Goal: Task Accomplishment & Management: Manage account settings

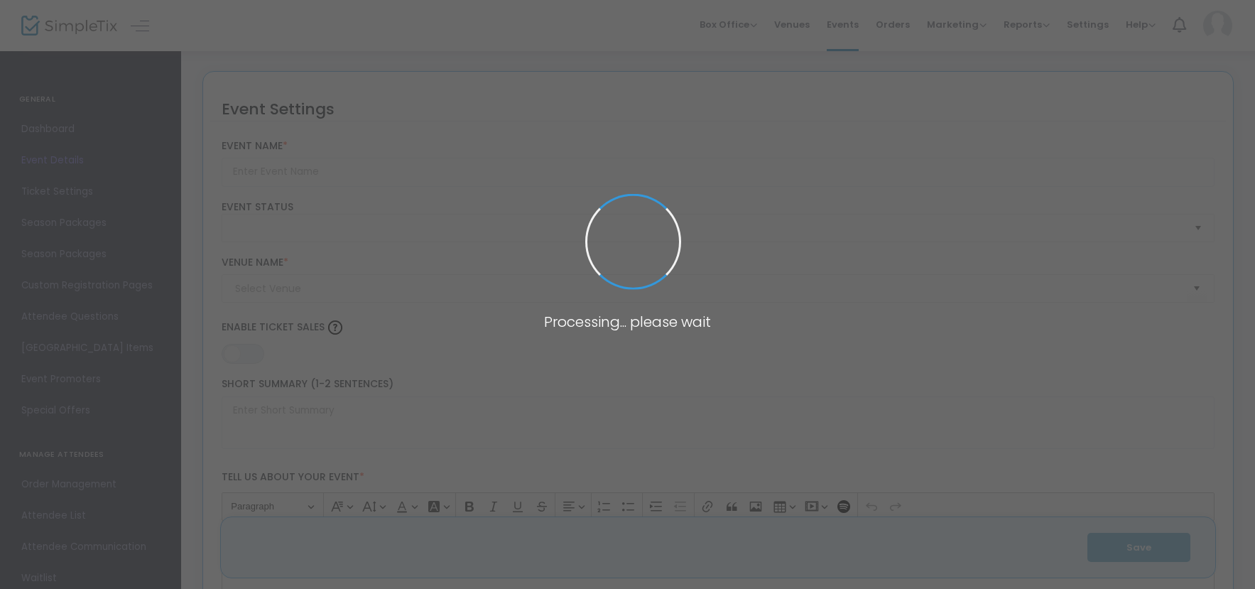
type input "Paramount 80s End of Summer Concert"
type textarea "Celebrate the end of summer with our favorite band PARAMOUNT! Join us for a gre…"
type input "Buy Tickets"
type input "[GEOGRAPHIC_DATA]"
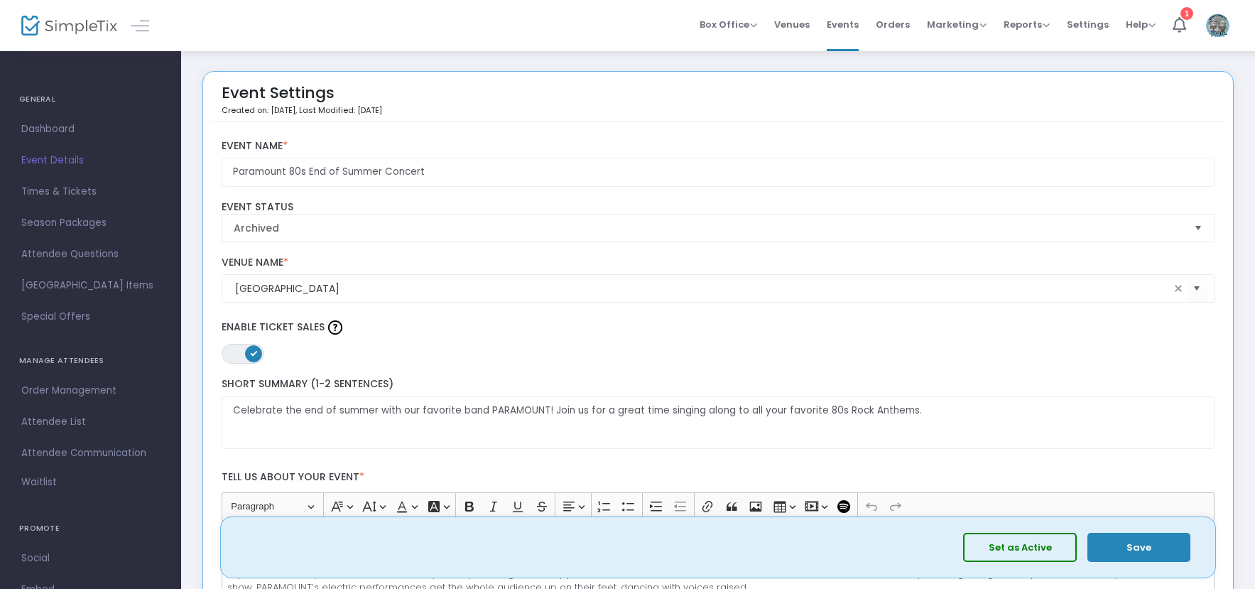
click at [236, 28] on div "Box Office Sell Tickets Bookings Sell Season Pass Venues Memberships Events Ord…" at bounding box center [718, 25] width 1074 height 51
click at [1017, 28] on span "Reports" at bounding box center [1027, 24] width 46 height 13
click at [1033, 70] on li "Sales Reports" at bounding box center [1050, 76] width 92 height 28
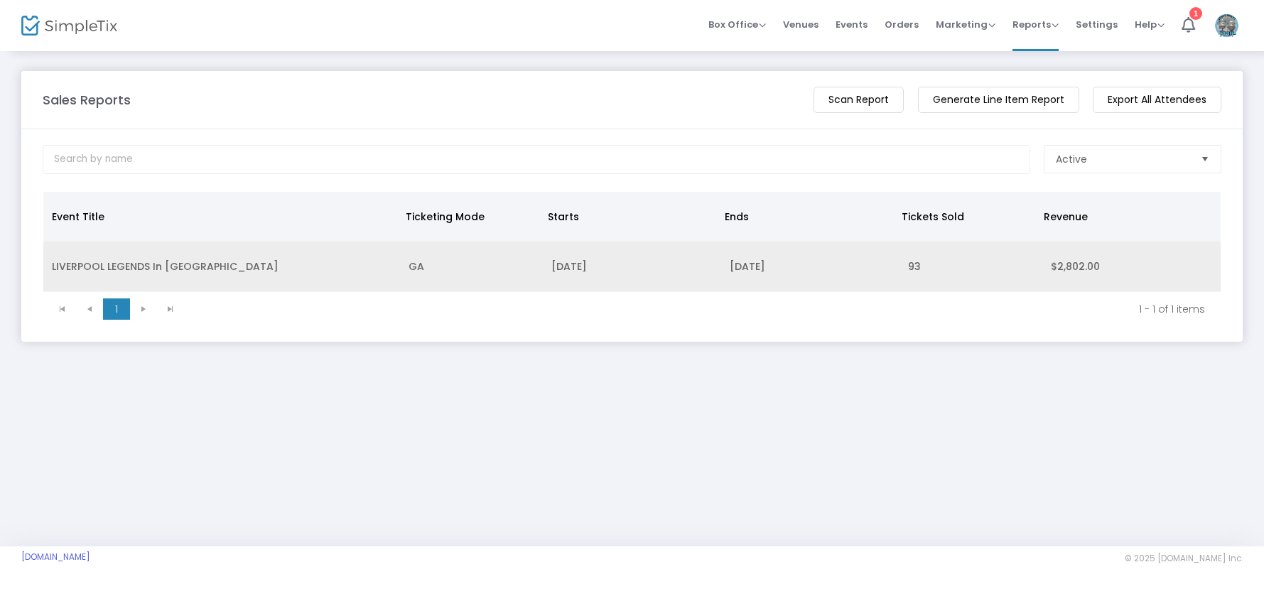
click at [935, 262] on td "93" at bounding box center [970, 267] width 143 height 50
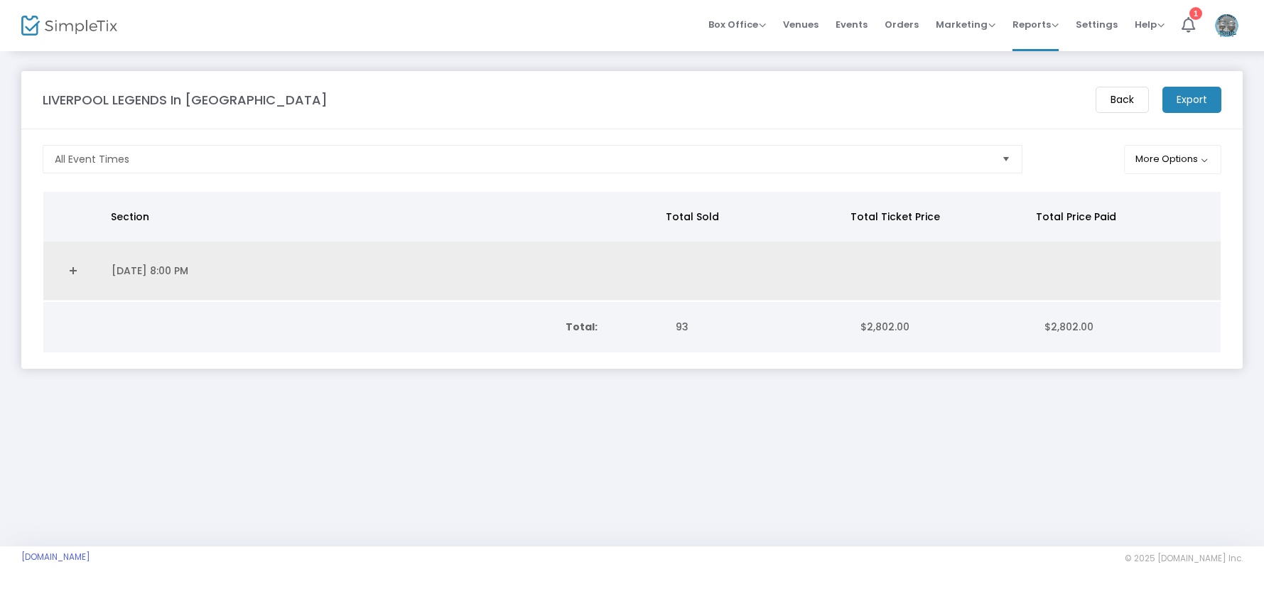
click at [87, 275] on link "Expand Details" at bounding box center [73, 270] width 43 height 23
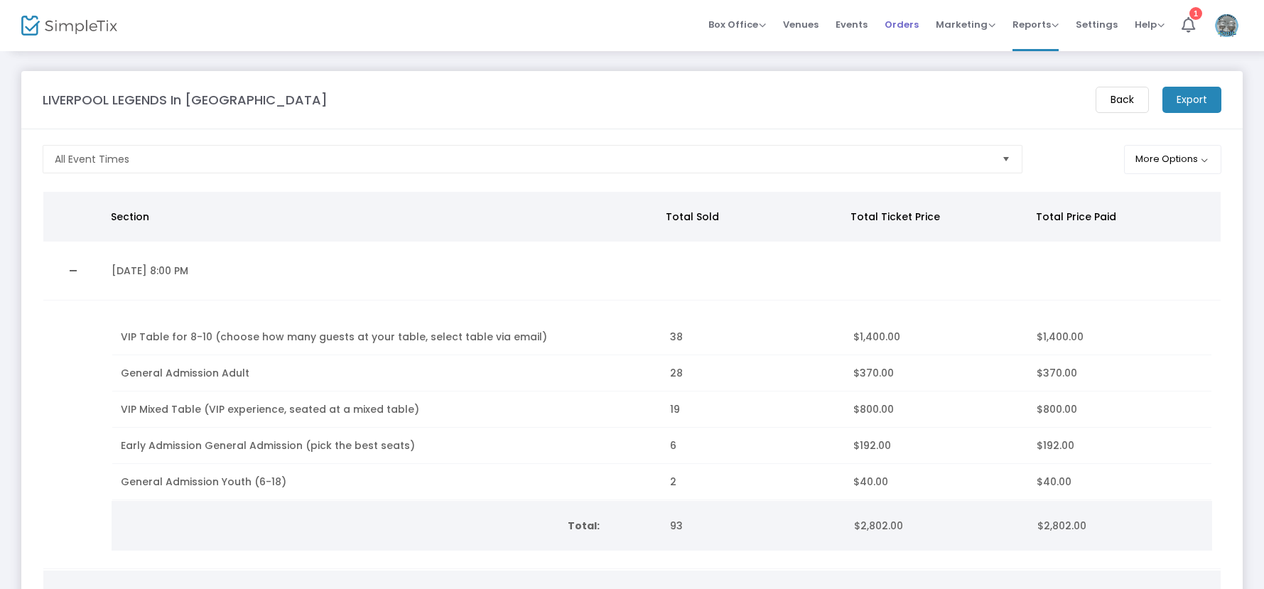
click at [908, 18] on span "Orders" at bounding box center [902, 24] width 34 height 36
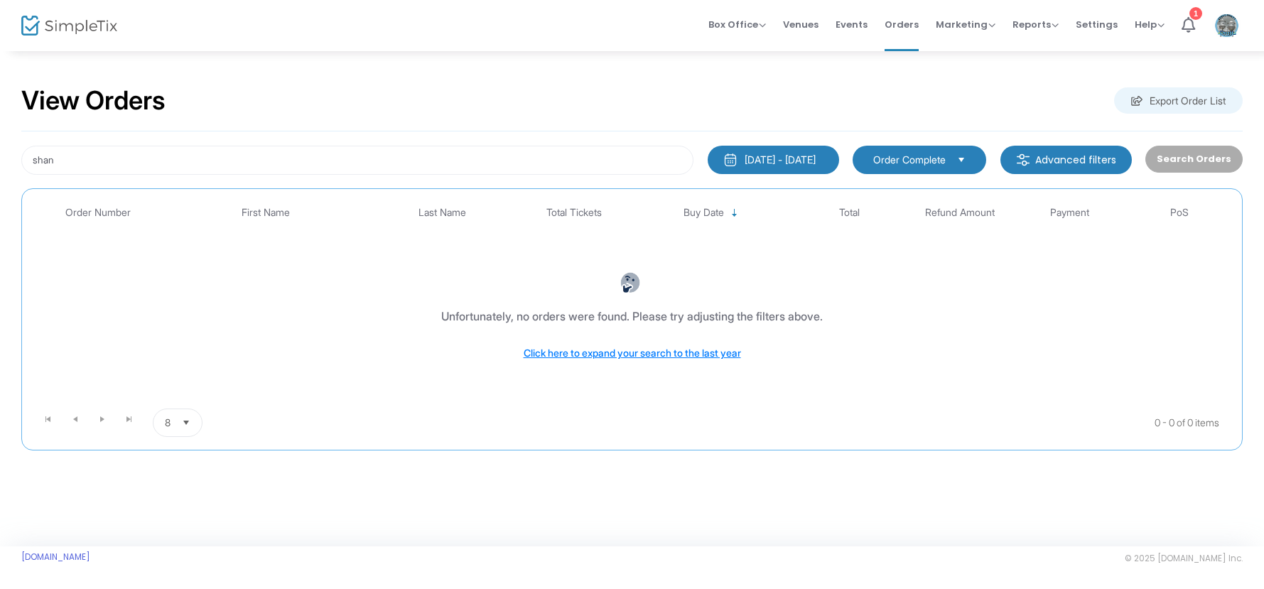
click at [791, 173] on button "[DATE] - [DATE]" at bounding box center [773, 160] width 131 height 28
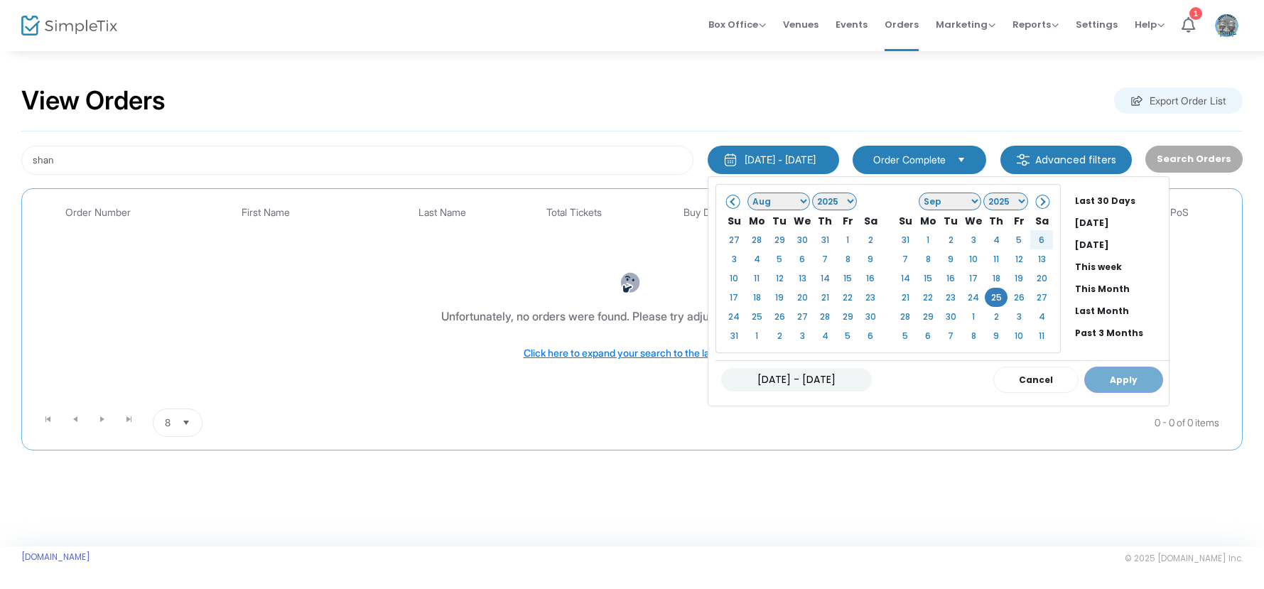
click at [1086, 382] on div "[DATE] - [DATE] Cancel Apply" at bounding box center [941, 379] width 453 height 38
click at [1069, 237] on li "[DATE]" at bounding box center [1118, 245] width 99 height 22
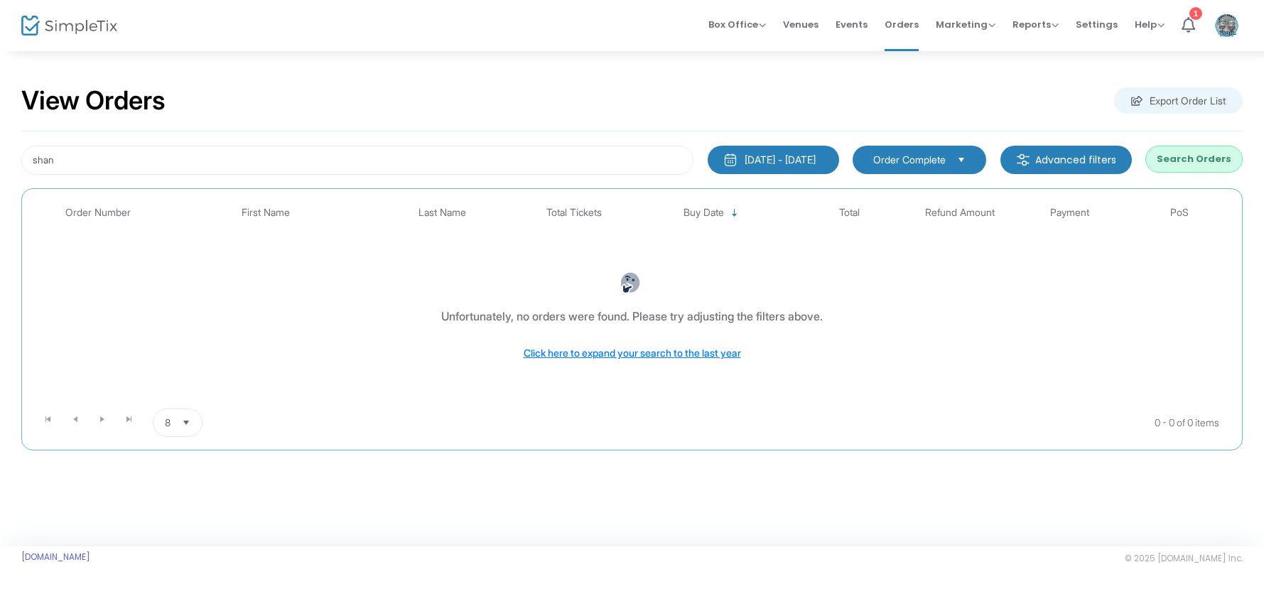
click at [1057, 212] on span "Payment" at bounding box center [1069, 213] width 39 height 12
